Goal: Task Accomplishment & Management: Manage account settings

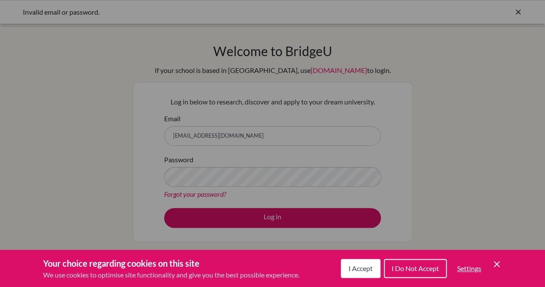
click at [349, 267] on span "I Accept" at bounding box center [361, 268] width 24 height 8
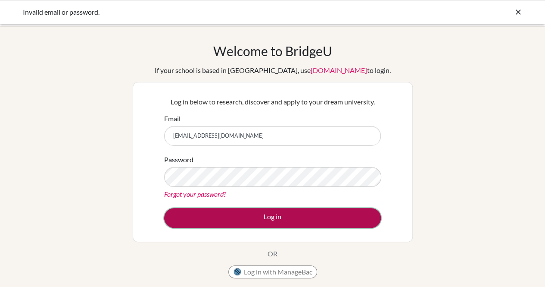
click at [256, 212] on button "Log in" at bounding box center [272, 218] width 217 height 20
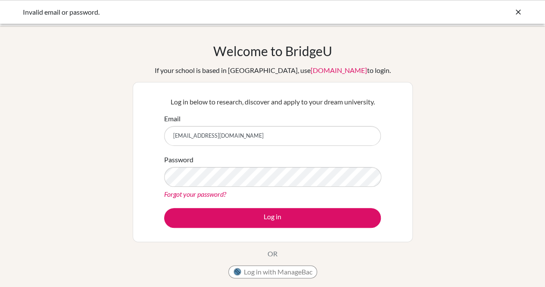
click at [250, 138] on input "[EMAIL_ADDRESS][DOMAIN_NAME]" at bounding box center [272, 136] width 217 height 20
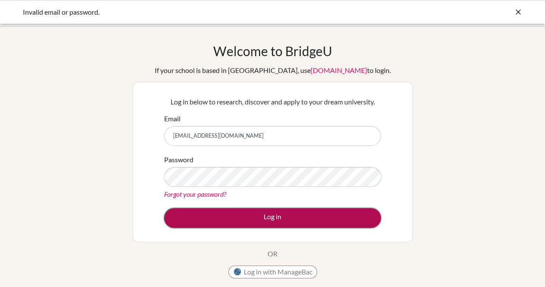
click at [207, 222] on button "Log in" at bounding box center [272, 218] width 217 height 20
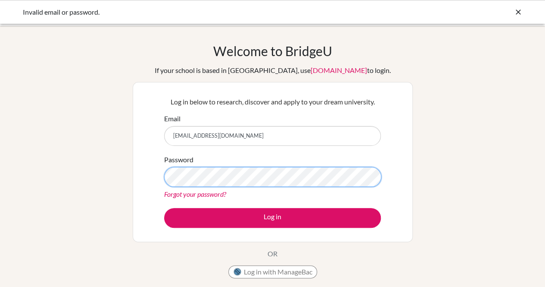
click at [164, 208] on button "Log in" at bounding box center [272, 218] width 217 height 20
